Goal: Task Accomplishment & Management: Use online tool/utility

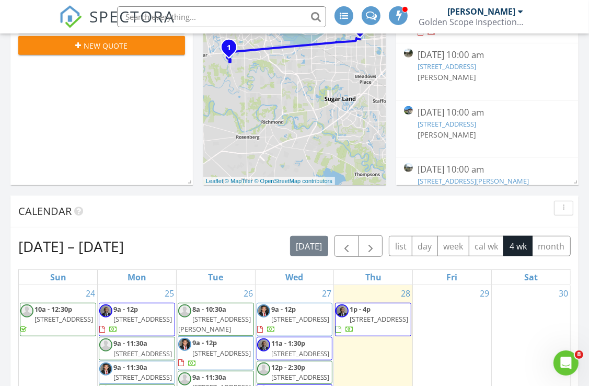
scroll to position [575, 0]
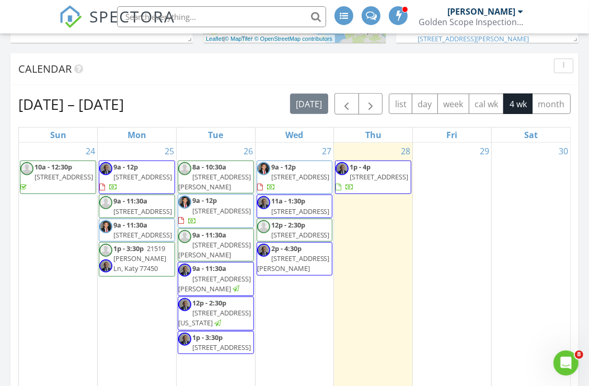
click at [283, 239] on span "7615 Alcomita Dr, Houston 77083" at bounding box center [300, 234] width 59 height 9
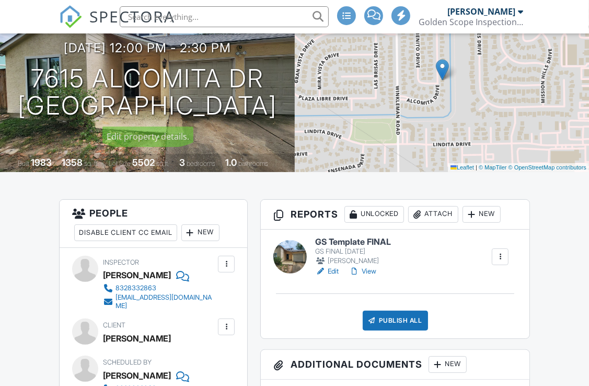
scroll to position [157, 0]
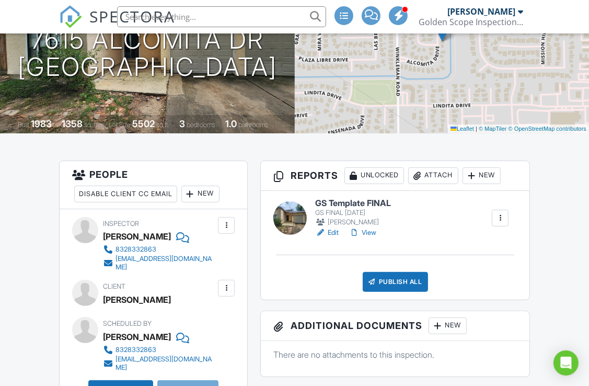
click at [371, 229] on link "View" at bounding box center [362, 232] width 27 height 10
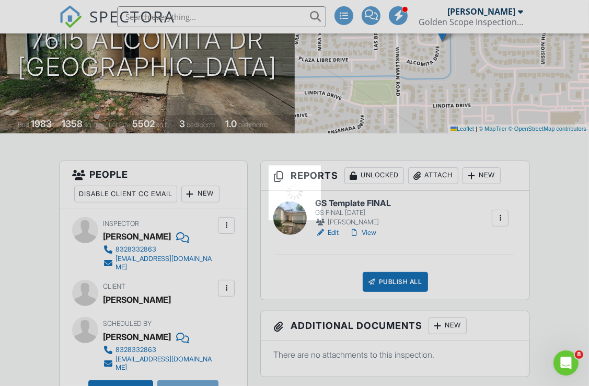
scroll to position [0, 0]
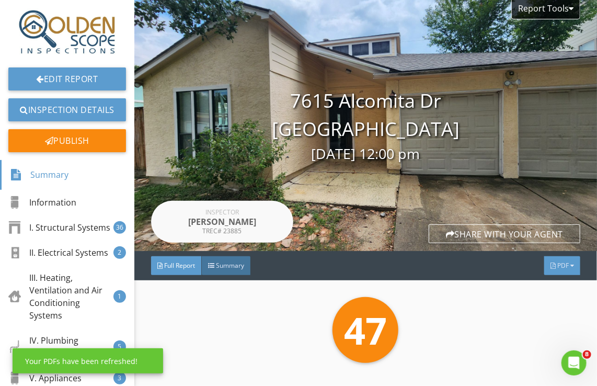
click at [557, 265] on span "PDF" at bounding box center [563, 265] width 12 height 9
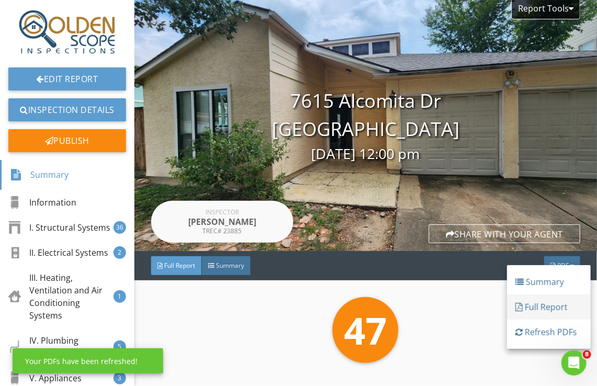
click at [537, 304] on div "Full Report" at bounding box center [548, 307] width 67 height 13
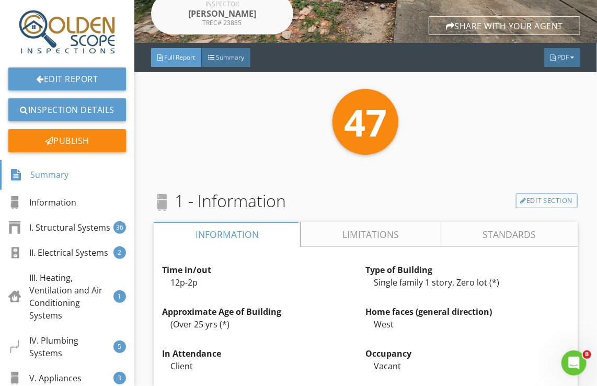
scroll to position [209, 0]
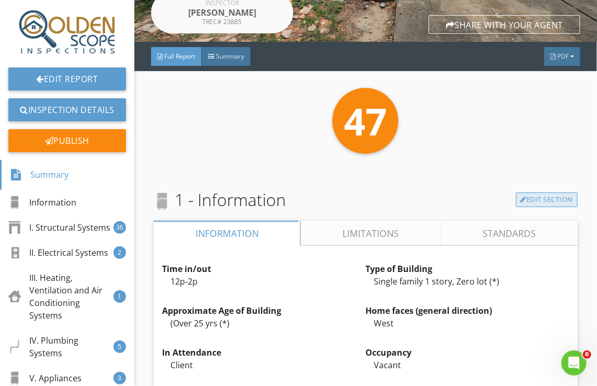
click at [536, 199] on link "Edit Section" at bounding box center [547, 199] width 62 height 15
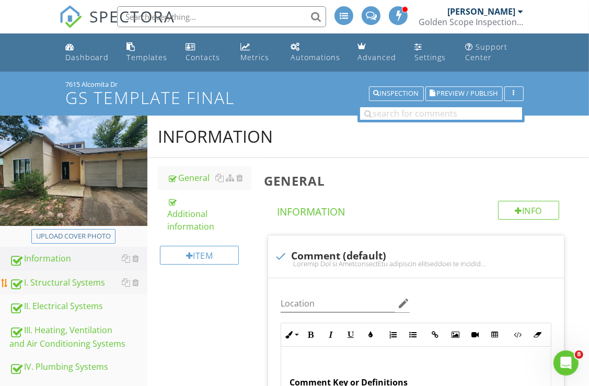
click at [75, 281] on div "I. Structural Systems" at bounding box center [78, 283] width 138 height 14
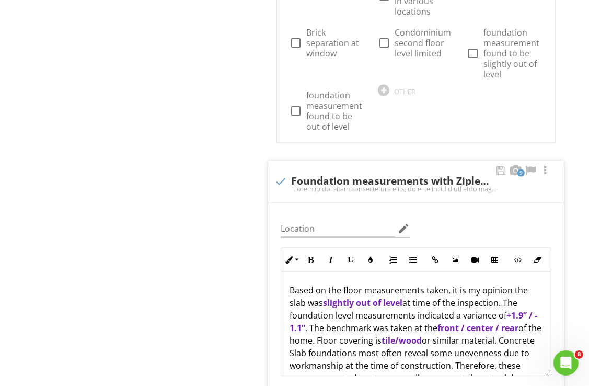
scroll to position [1307, 0]
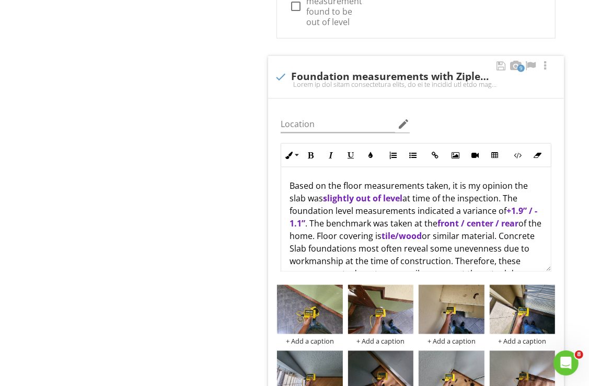
click at [355, 193] on strong "slightly out of level" at bounding box center [362, 199] width 79 height 12
drag, startPoint x: 418, startPoint y: 186, endPoint x: 371, endPoint y: 186, distance: 47.6
click at [371, 186] on p "Based on the floor measurements taken, it is my opinion the slab was excessivel…" at bounding box center [416, 299] width 253 height 238
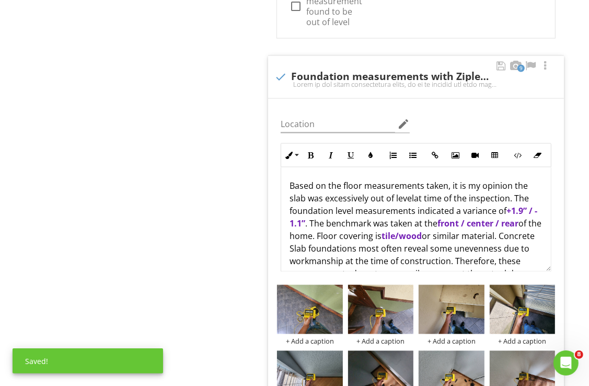
click at [445, 218] on span "front / center / rear" at bounding box center [478, 224] width 81 height 12
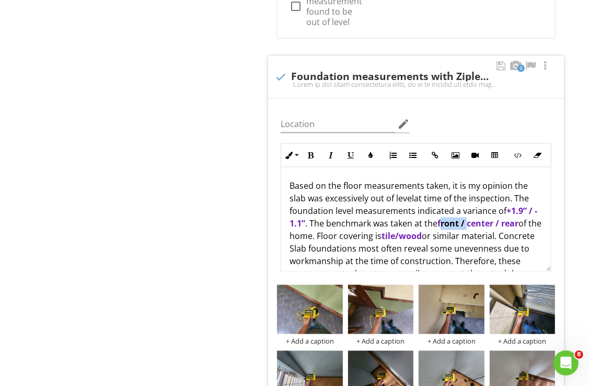
drag, startPoint x: 445, startPoint y: 211, endPoint x: 472, endPoint y: 212, distance: 26.7
click at [472, 218] on span "front / center / rear" at bounding box center [478, 224] width 81 height 12
click at [501, 210] on p "Based on the floor measurements taken, it is my opinion the slab was excessivel…" at bounding box center [416, 299] width 253 height 238
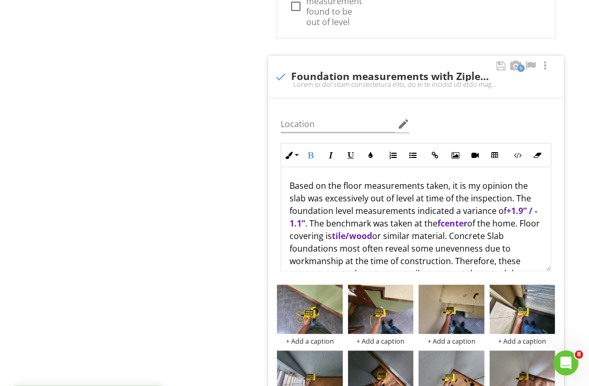
click at [449, 218] on span "fcenter" at bounding box center [453, 224] width 30 height 12
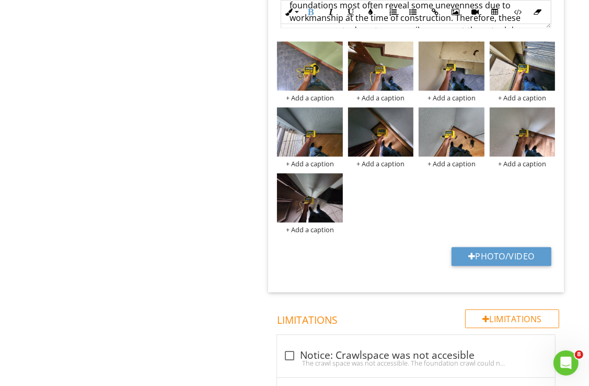
scroll to position [1568, 0]
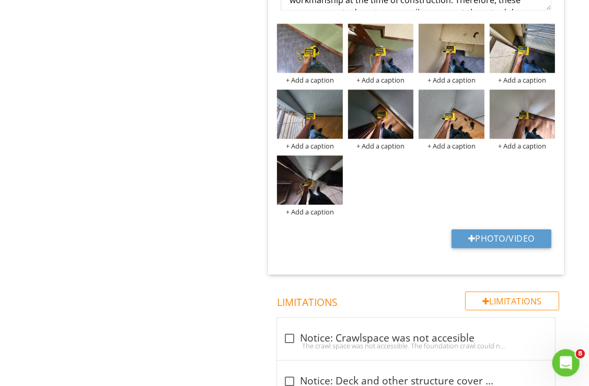
click at [564, 366] on icon "Open Intercom Messenger" at bounding box center [564, 361] width 17 height 17
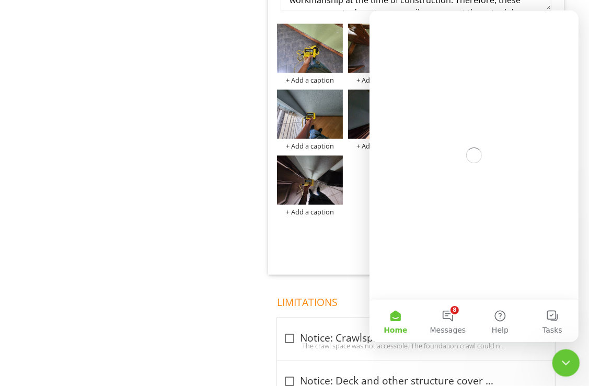
scroll to position [0, 0]
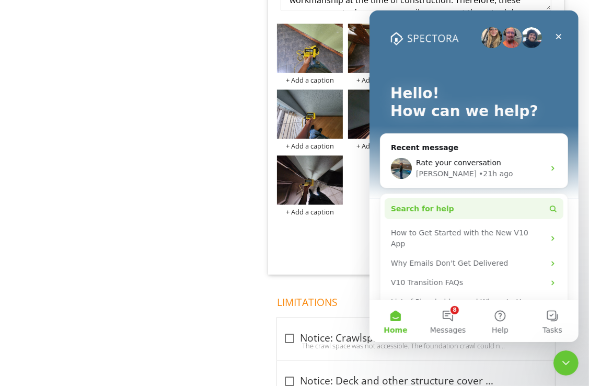
click at [451, 203] on button "Search for help" at bounding box center [473, 208] width 179 height 21
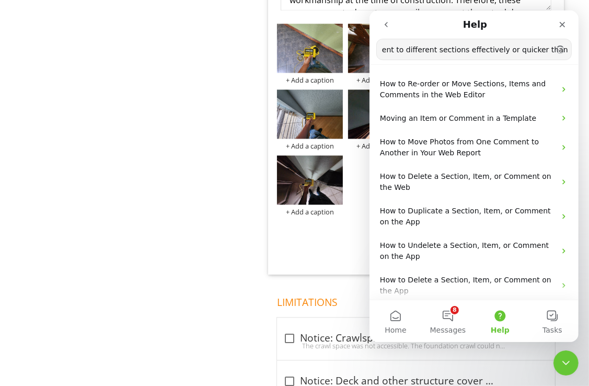
scroll to position [0, 97]
type input "How do I move the comment to different sections effectively or quicker than dra…"
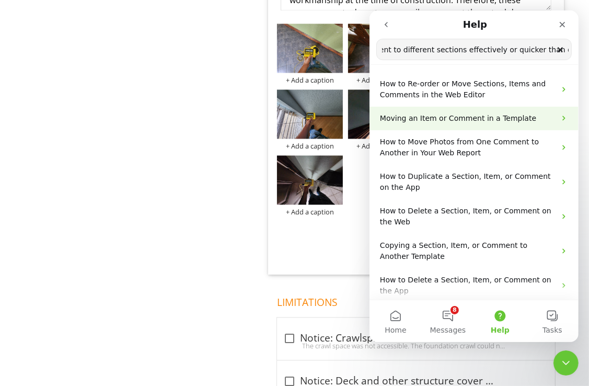
scroll to position [0, 0]
click at [499, 119] on span "Moving an Item or Comment in a Template" at bounding box center [458, 118] width 156 height 8
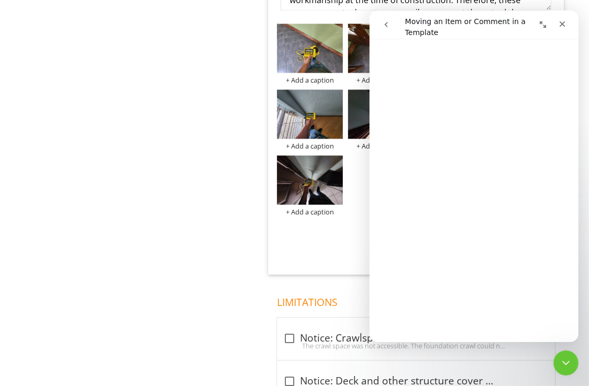
scroll to position [314, 0]
click at [569, 352] on div "Close Intercom Messenger" at bounding box center [564, 361] width 25 height 25
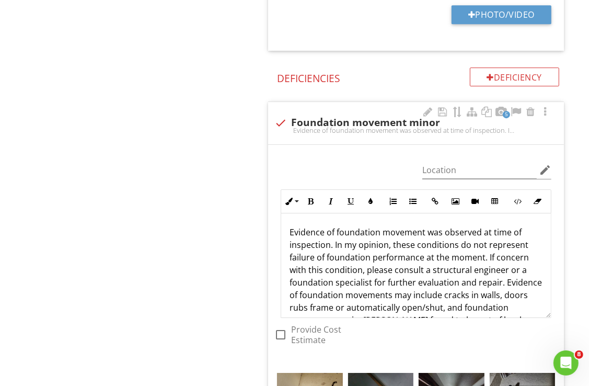
scroll to position [2405, 0]
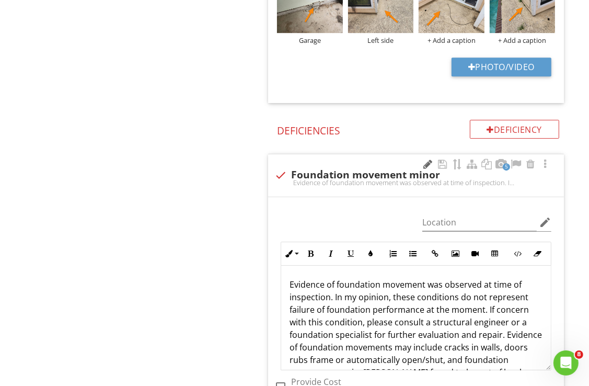
click at [428, 159] on div at bounding box center [428, 164] width 13 height 10
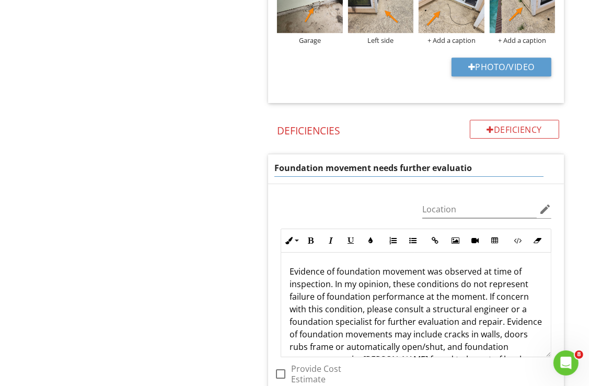
type input "Foundation movement needs further evaluation"
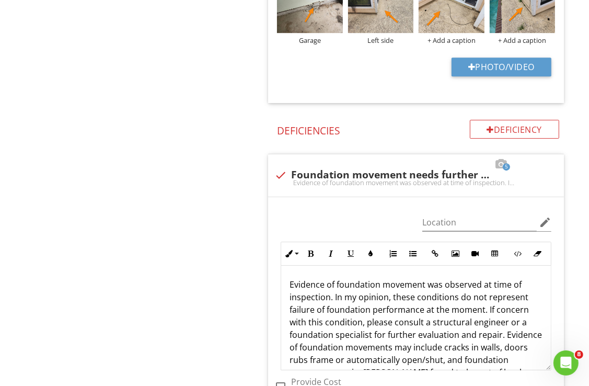
scroll to position [2457, 0]
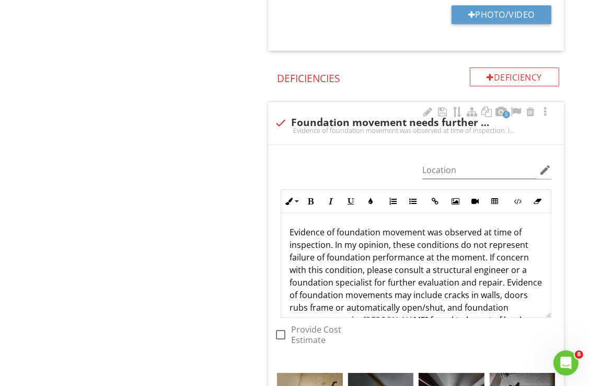
click at [473, 232] on p "Evidence of foundation movement was observed at time of inspection. In my opini…" at bounding box center [416, 288] width 253 height 125
drag, startPoint x: 471, startPoint y: 231, endPoint x: 485, endPoint y: 231, distance: 13.6
click at [485, 231] on p "Evidence of foundation movement was observed at time of inspection. In my opini…" at bounding box center [416, 288] width 253 height 125
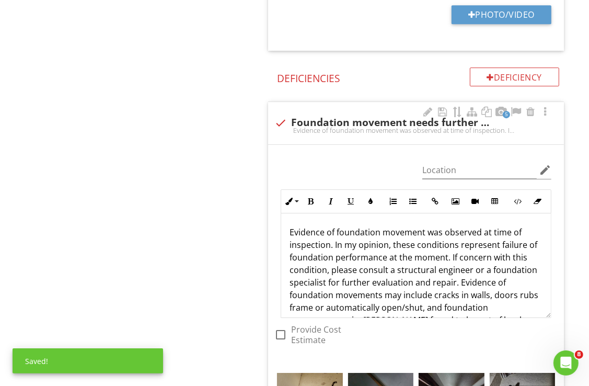
click at [522, 228] on p "Evidence of foundation movement was observed at time of inspection. In my opini…" at bounding box center [416, 288] width 253 height 125
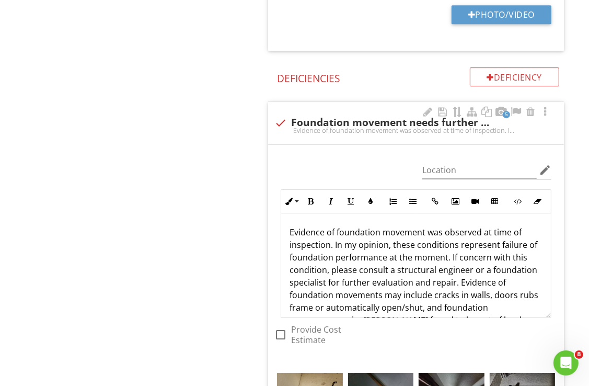
click at [451, 243] on p "Evidence of foundation movement was observed at time of inspection. In my opini…" at bounding box center [416, 288] width 253 height 125
drag, startPoint x: 450, startPoint y: 243, endPoint x: 326, endPoint y: 252, distance: 124.2
click at [326, 252] on p "Evidence of foundation movement was observed at time of inspection. In my opini…" at bounding box center [416, 288] width 253 height 125
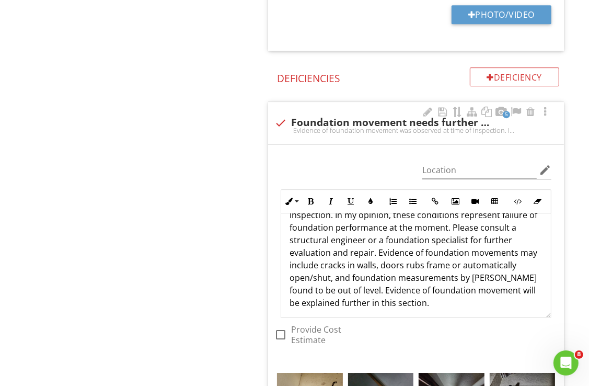
scroll to position [33, 0]
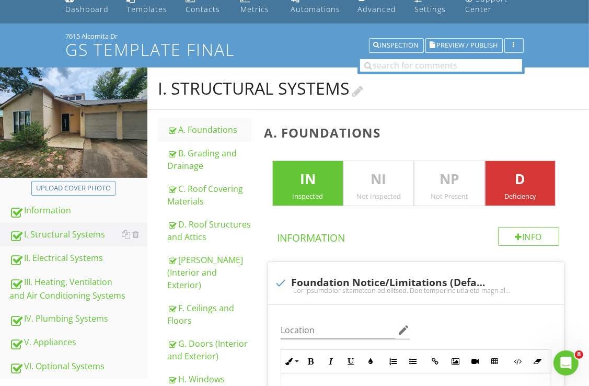
scroll to position [0, 0]
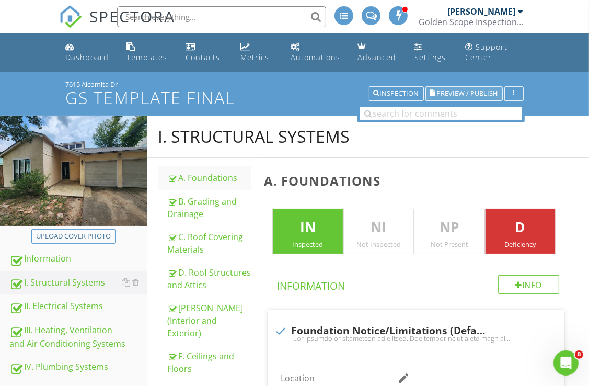
click at [463, 94] on span "Preview / Publish" at bounding box center [467, 93] width 61 height 7
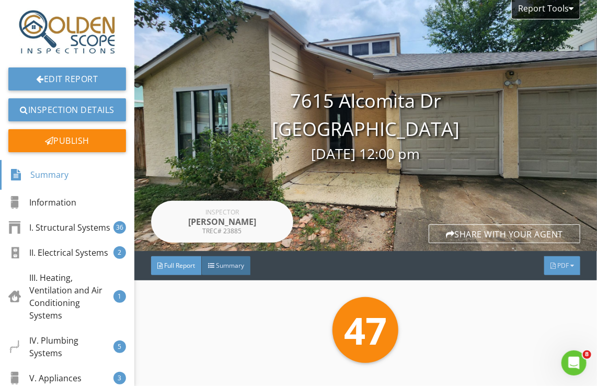
click at [557, 265] on span "PDF" at bounding box center [563, 265] width 12 height 9
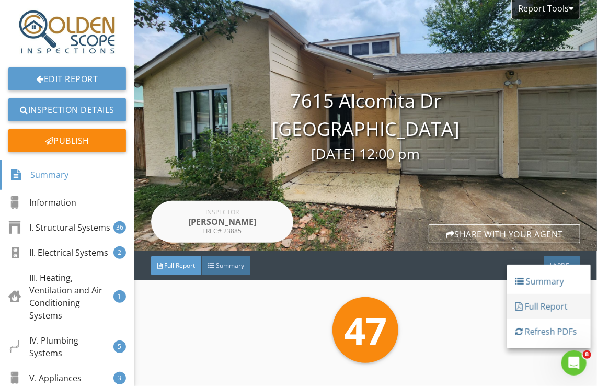
click at [538, 308] on div "Full Report" at bounding box center [548, 306] width 67 height 13
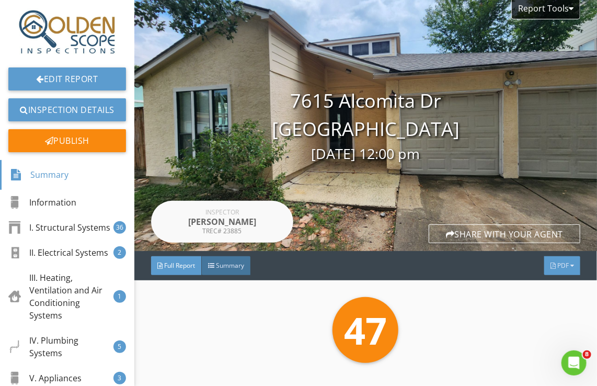
click at [570, 264] on div at bounding box center [572, 265] width 4 height 6
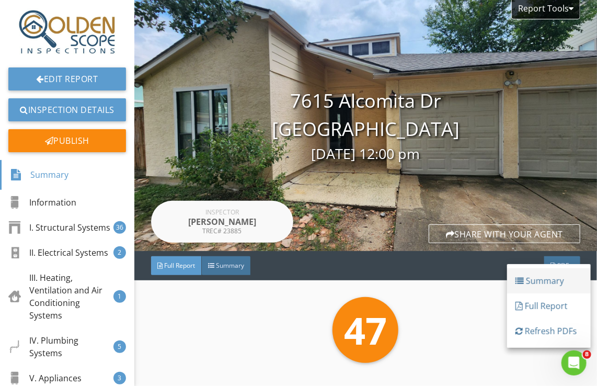
click at [545, 283] on div "Summary" at bounding box center [548, 280] width 67 height 13
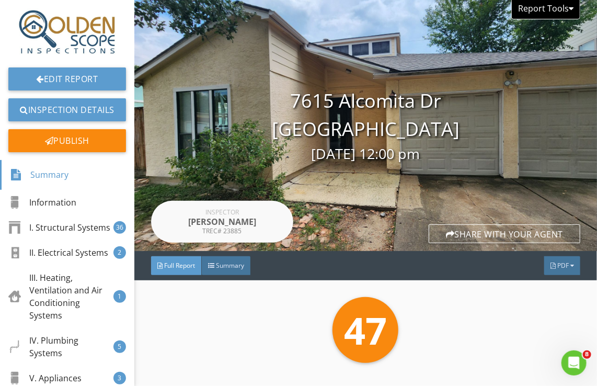
click at [569, 6] on div at bounding box center [571, 8] width 5 height 8
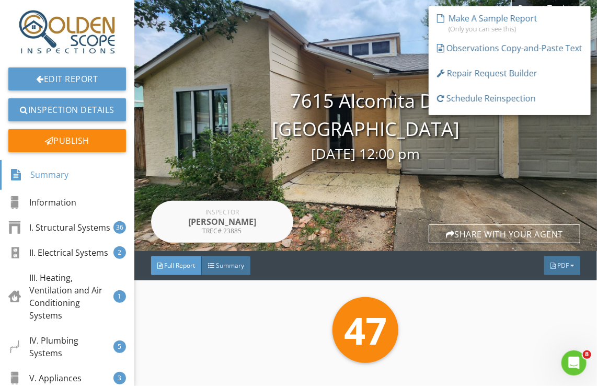
click at [496, 308] on div "47" at bounding box center [366, 330] width 424 height 66
